Goal: Find specific page/section: Find specific page/section

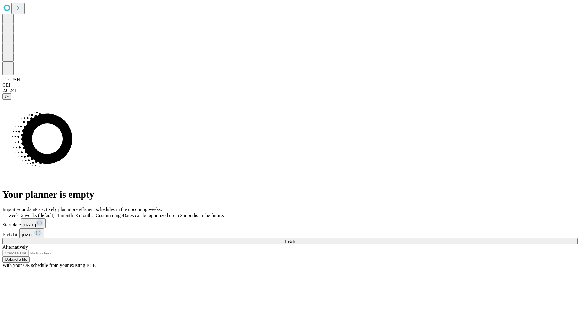
click at [295, 239] on span "Fetch" at bounding box center [290, 241] width 10 height 5
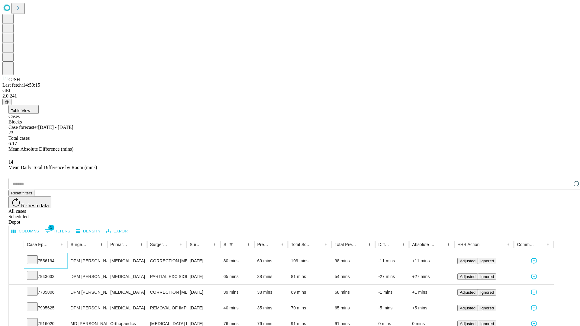
click at [35, 257] on icon at bounding box center [32, 260] width 6 height 6
